Goal: Navigation & Orientation: Find specific page/section

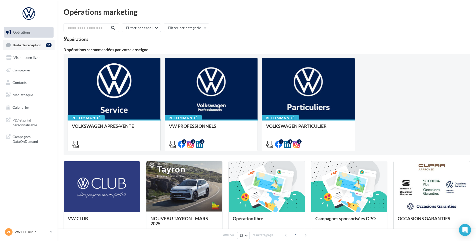
click at [6, 46] on icon at bounding box center [8, 45] width 5 height 7
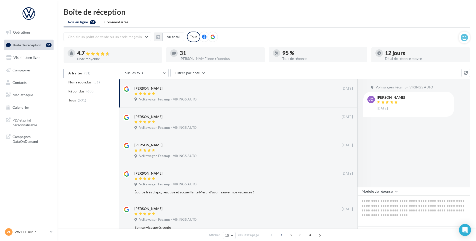
click at [24, 226] on nav "Opérations Boîte de réception 31 Visibilité en ligne Campagnes Contacts Médiath…" at bounding box center [29, 120] width 58 height 241
click at [23, 229] on p "VW FECAMP" at bounding box center [31, 231] width 33 height 5
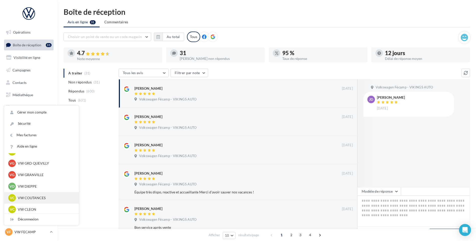
scroll to position [125, 0]
click at [38, 188] on p "VW COUTANCES" at bounding box center [45, 185] width 55 height 5
